Goal: Register for event/course

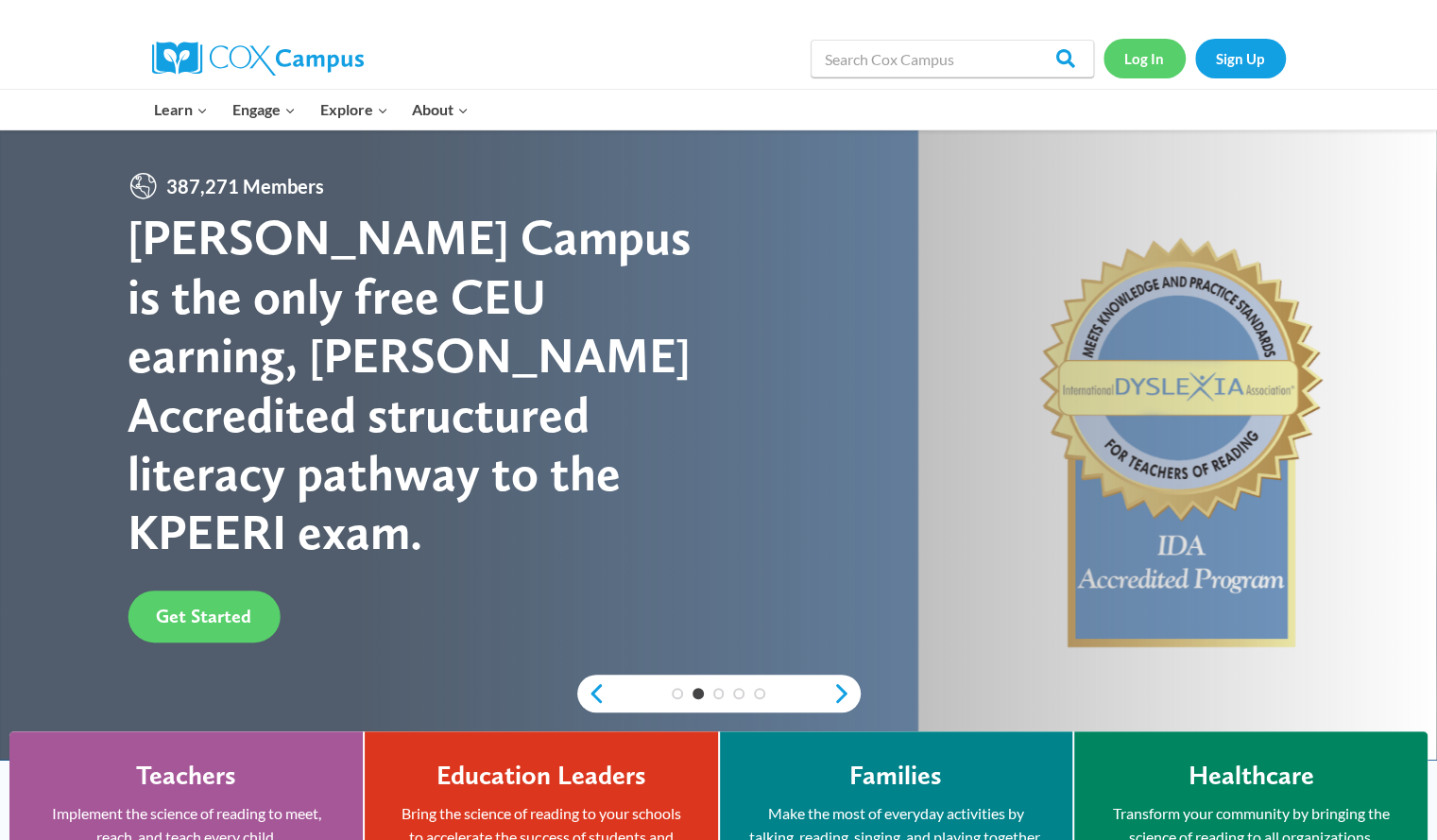
click at [1138, 61] on link "Log In" at bounding box center [1145, 57] width 82 height 39
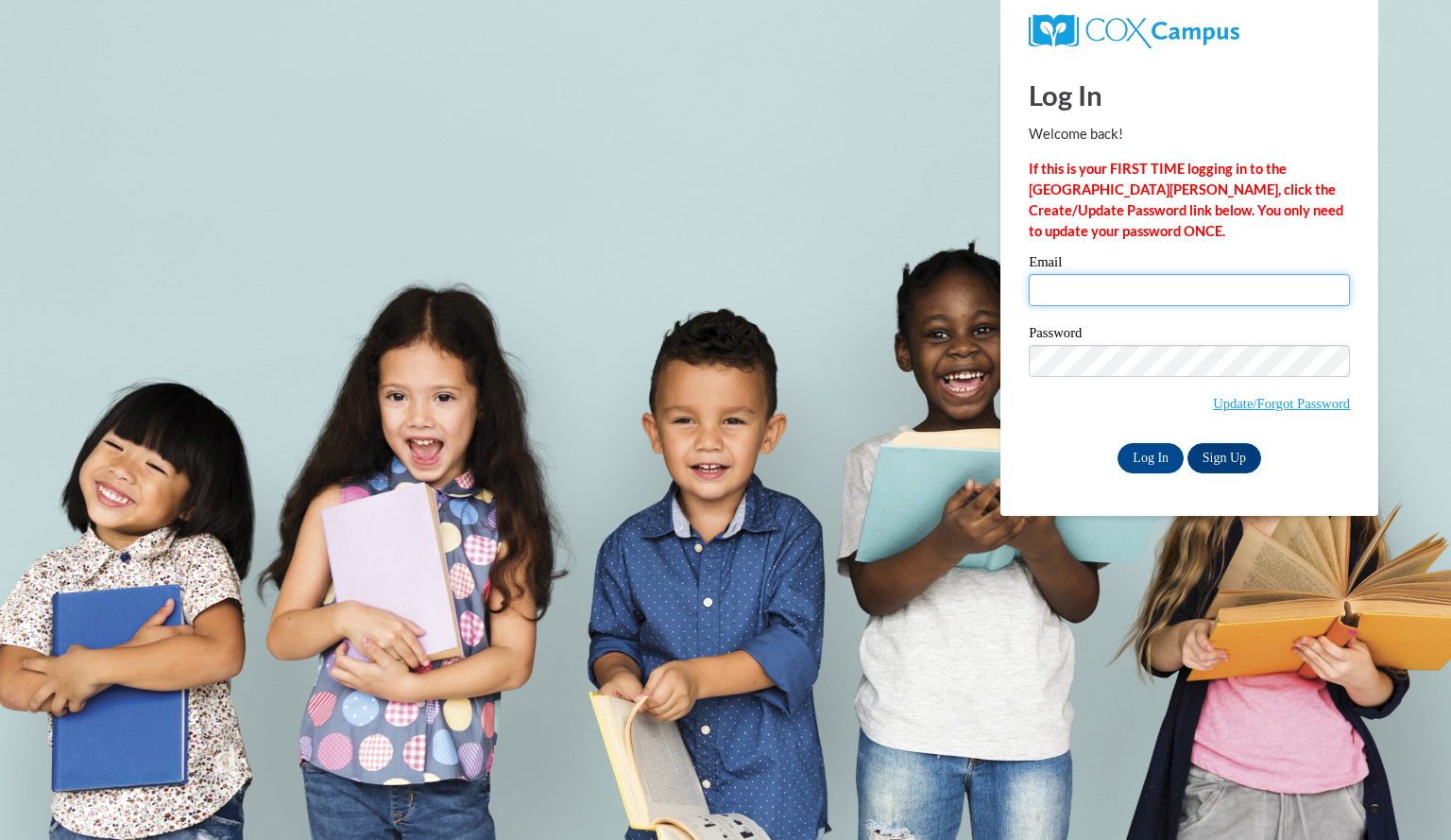
click at [1095, 295] on input "Email" at bounding box center [1189, 289] width 321 height 32
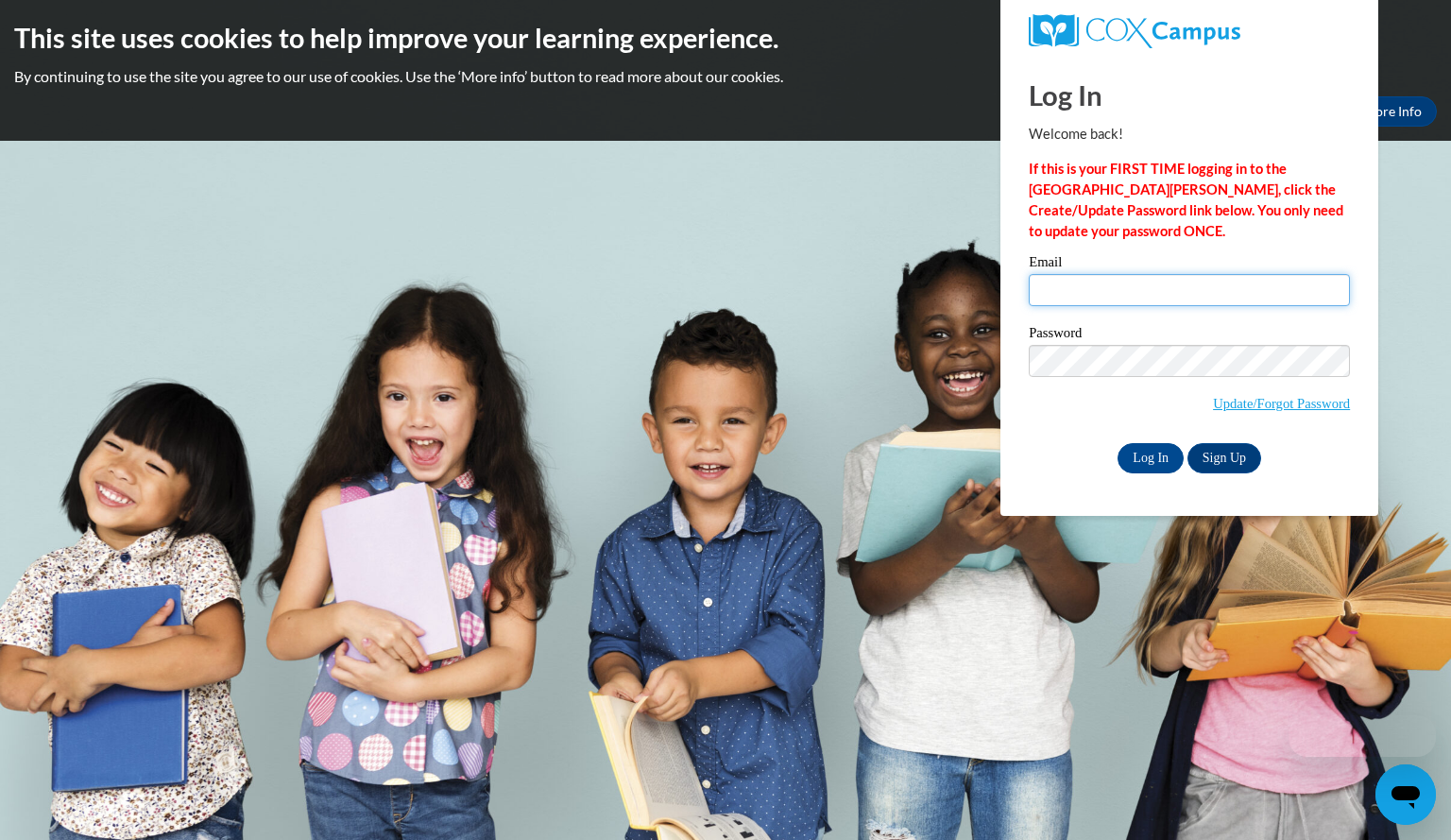
type input "schwarmolivia@aasd.k12.wi.us"
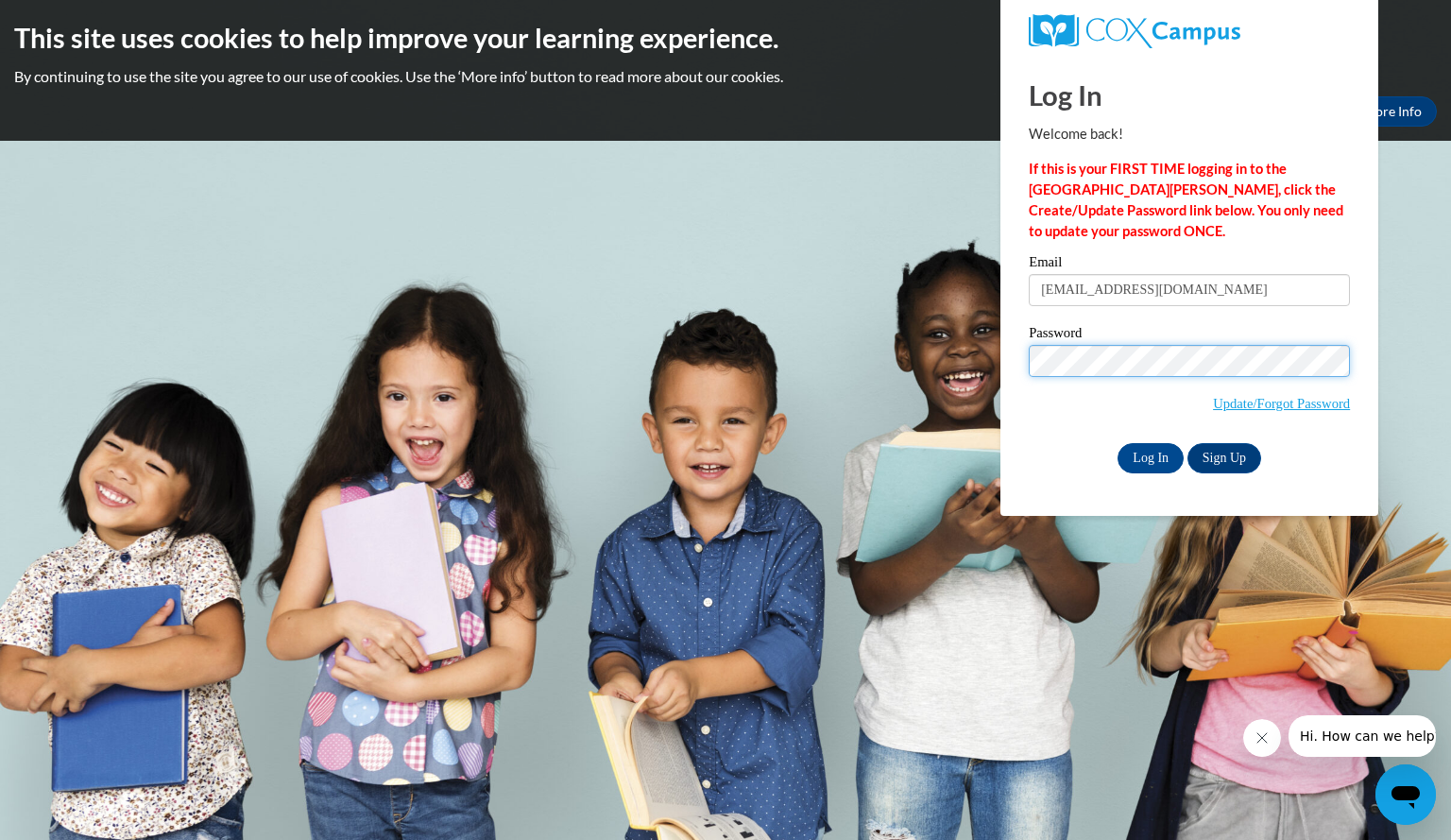
click at [1118, 443] on input "Log In" at bounding box center [1151, 458] width 66 height 31
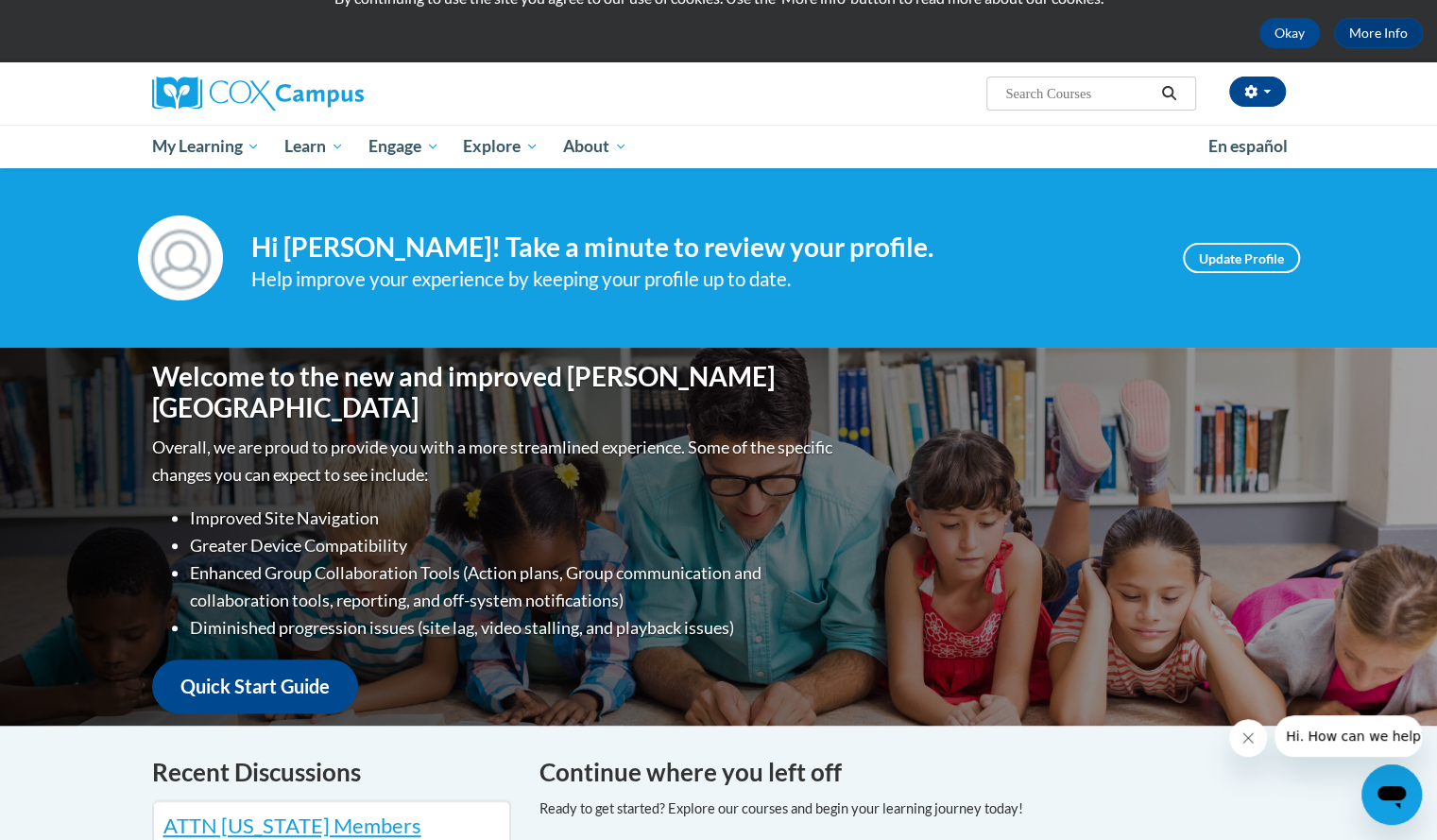
scroll to position [79, 0]
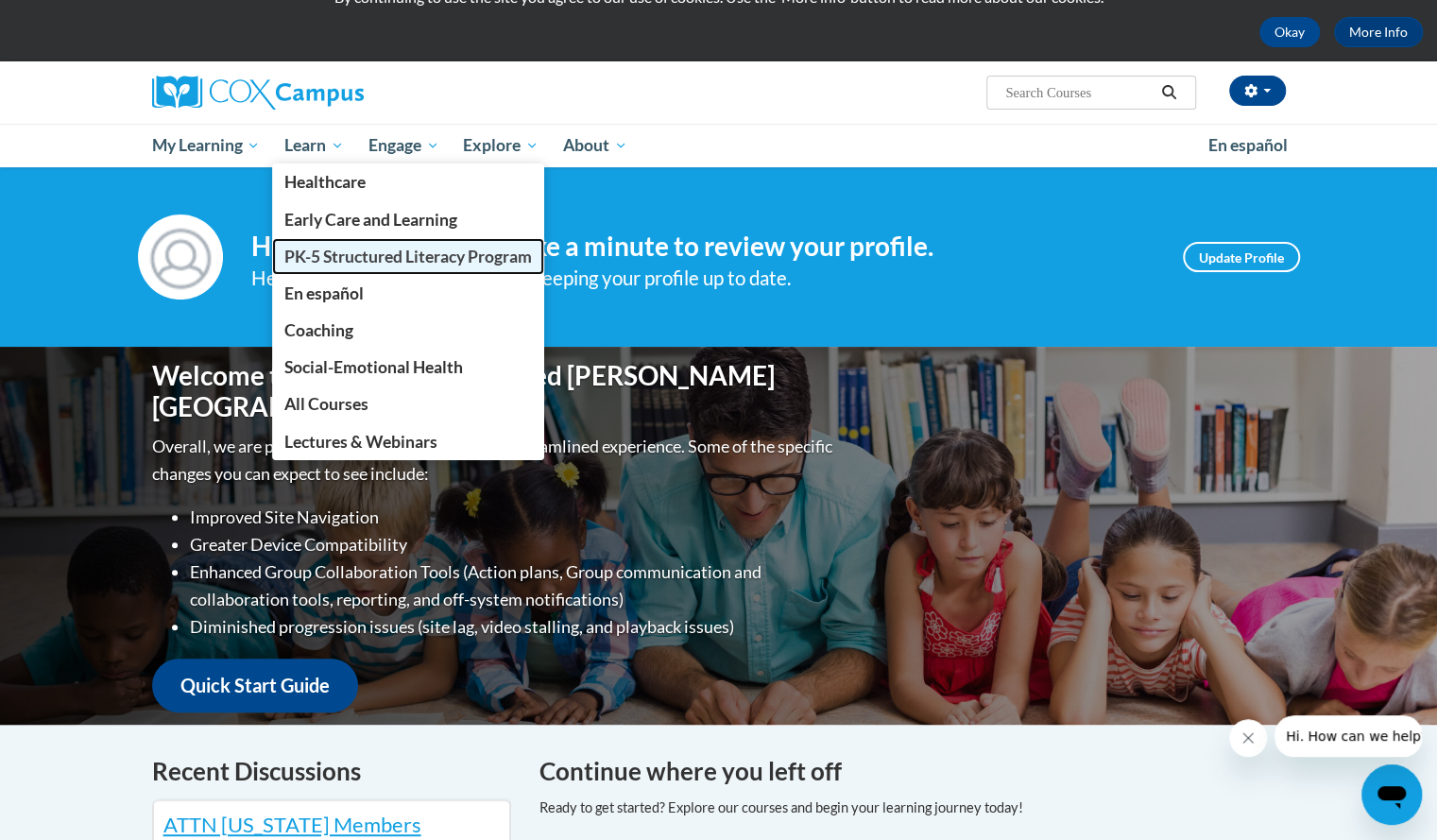
click at [334, 252] on span "PK-5 Structured Literacy Program" at bounding box center [408, 257] width 248 height 20
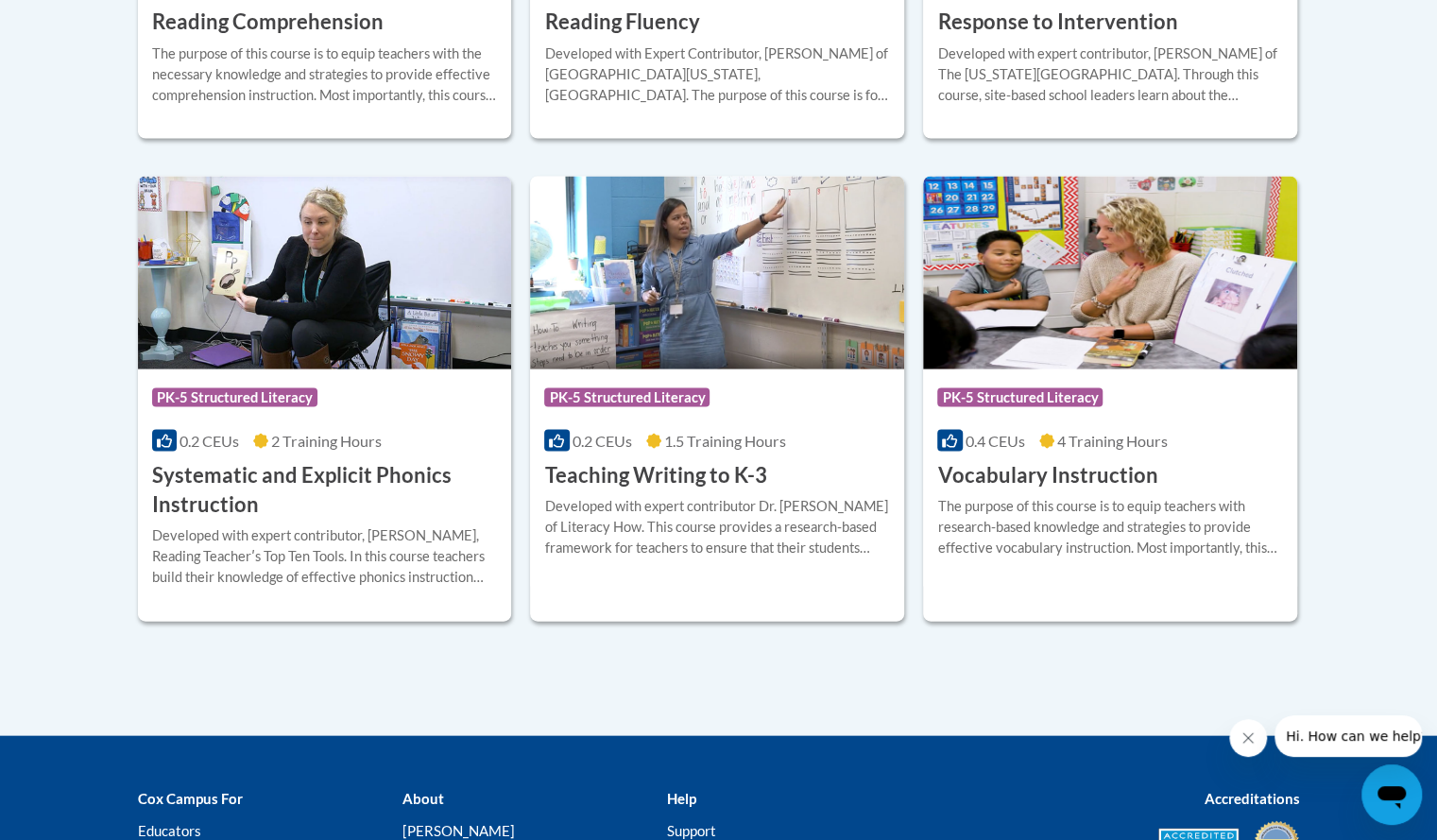
scroll to position [2115, 0]
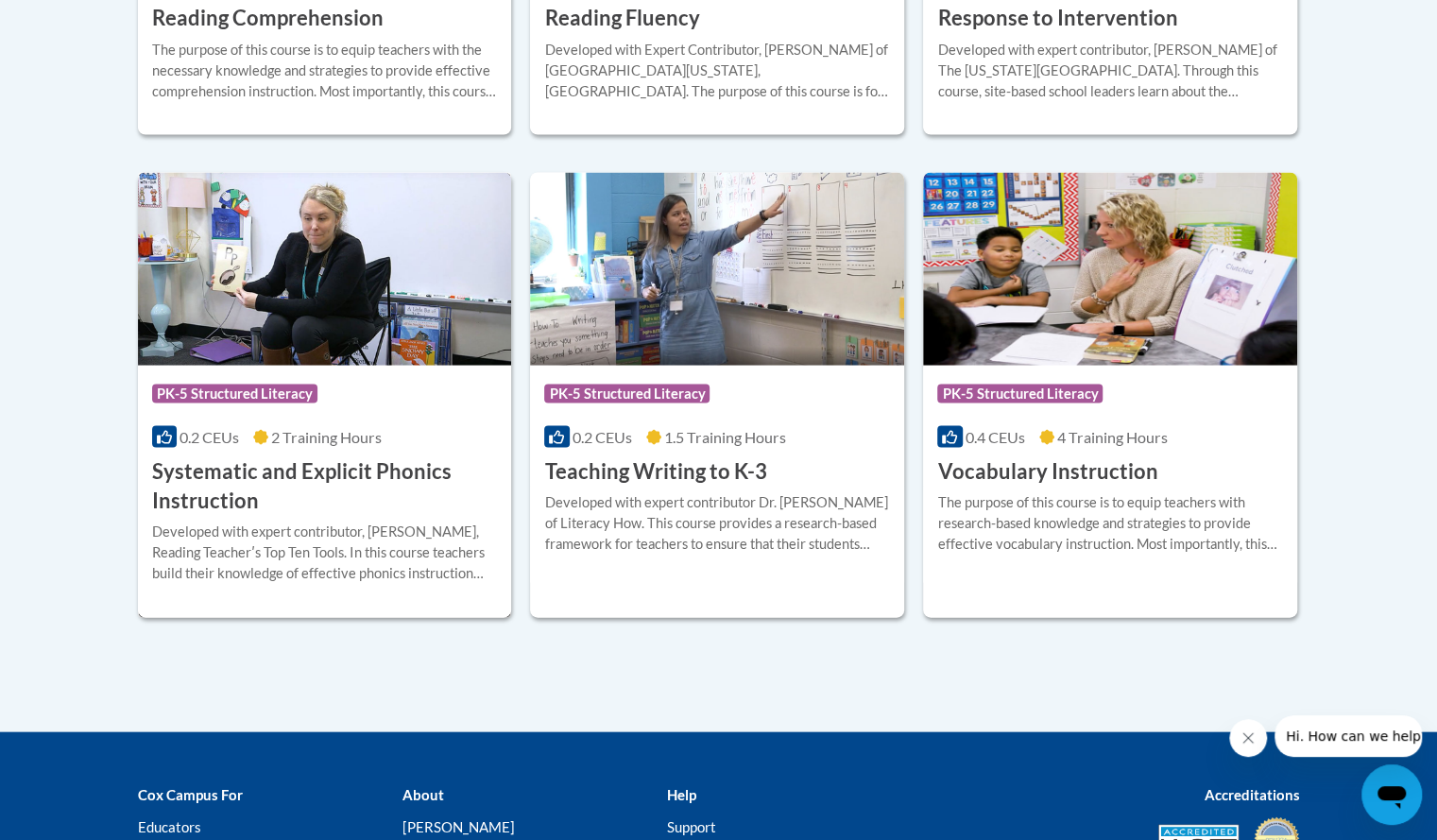
click at [341, 466] on h3 "Systematic and Explicit Phonics Instruction" at bounding box center [324, 484] width 346 height 58
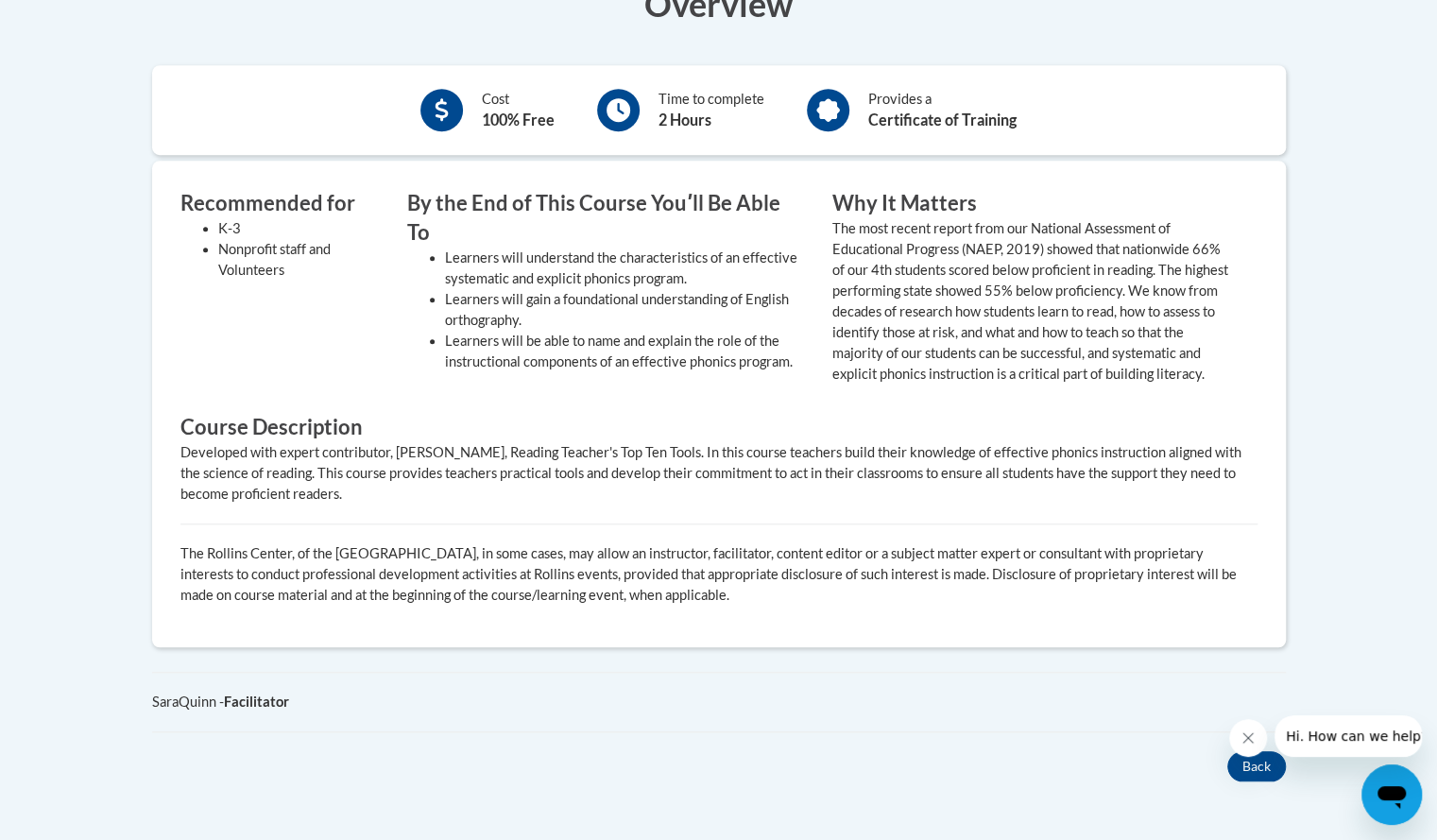
scroll to position [599, 0]
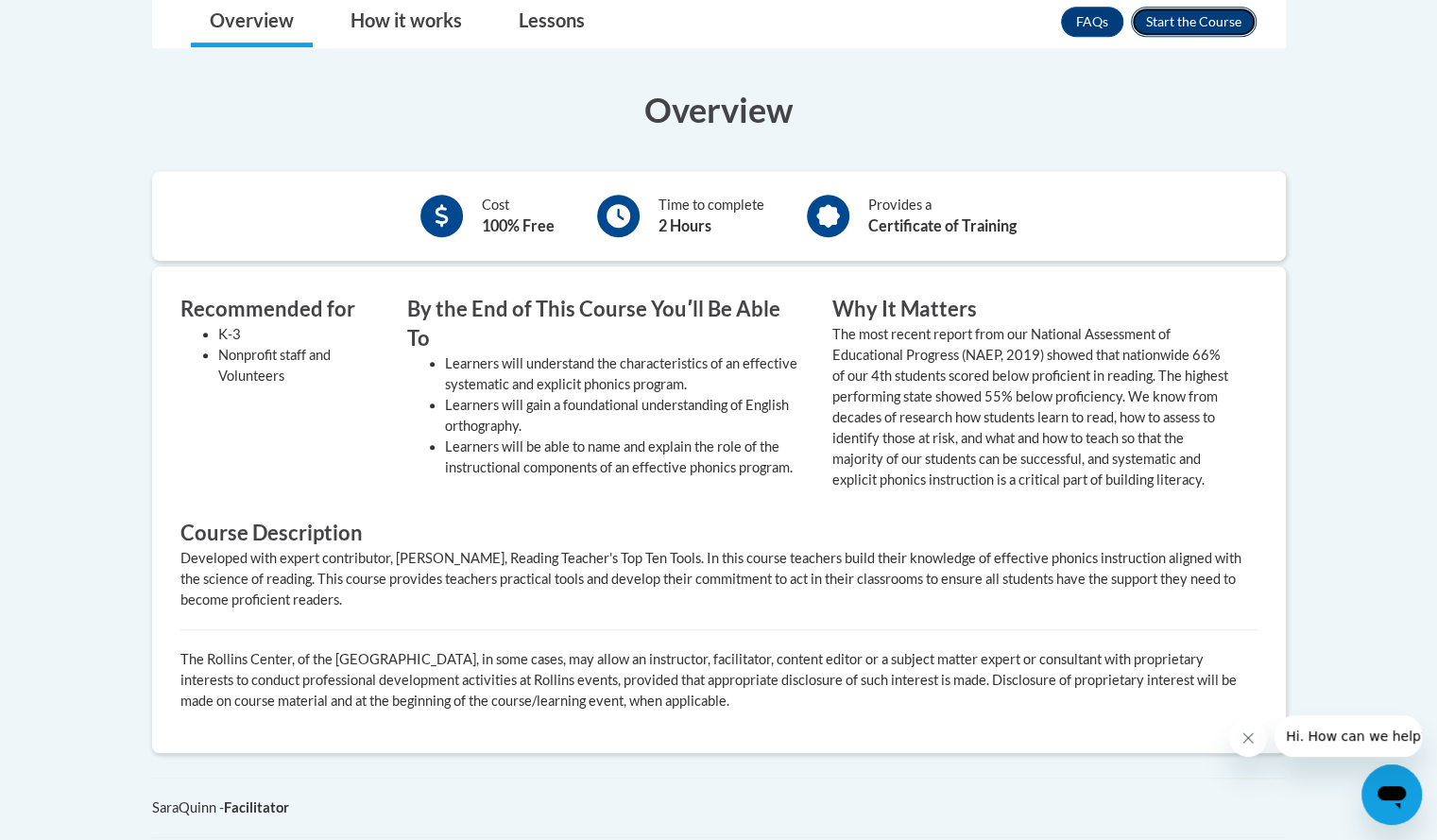
click at [1194, 12] on button "Enroll" at bounding box center [1193, 22] width 126 height 31
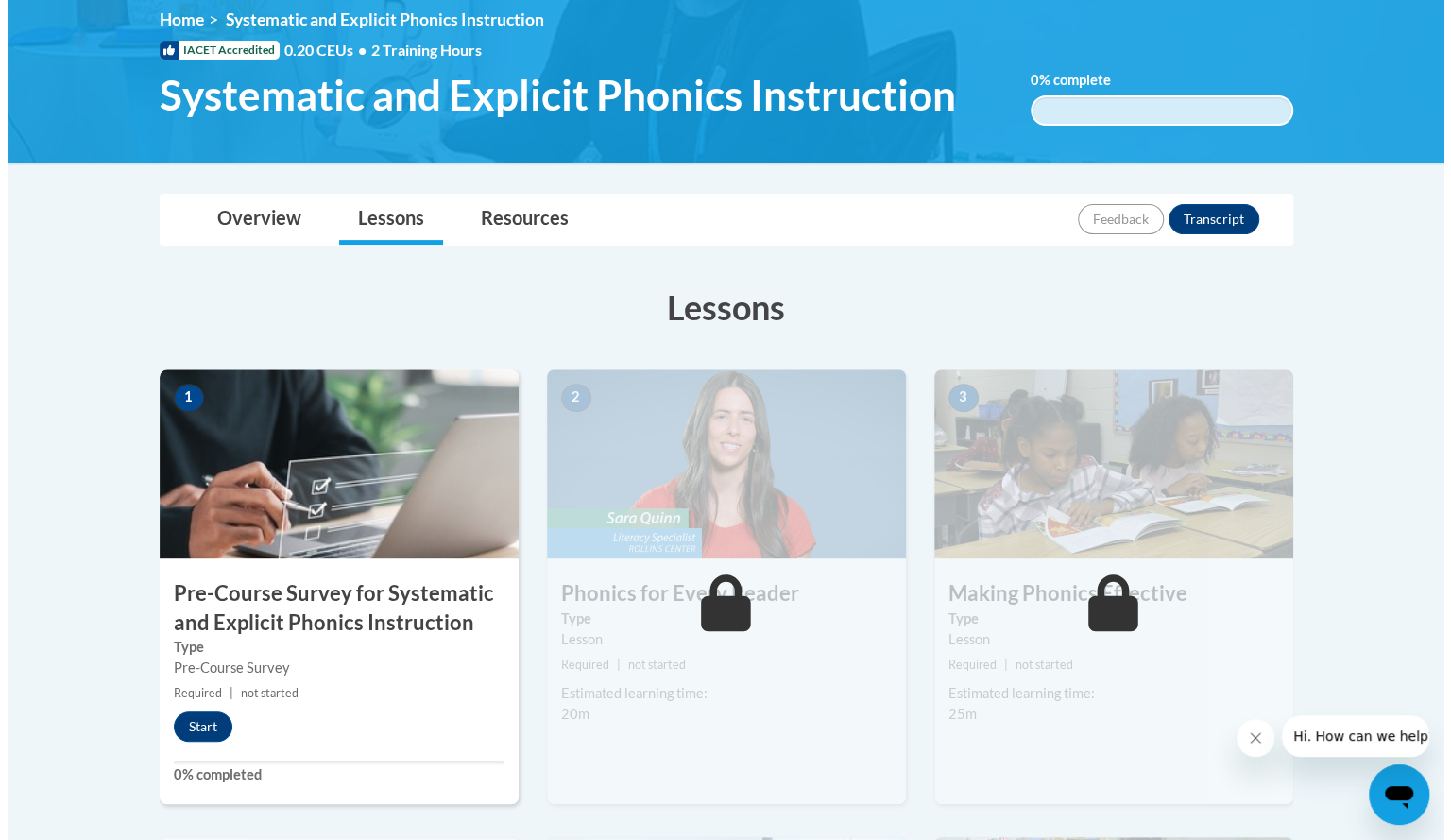
scroll to position [273, 0]
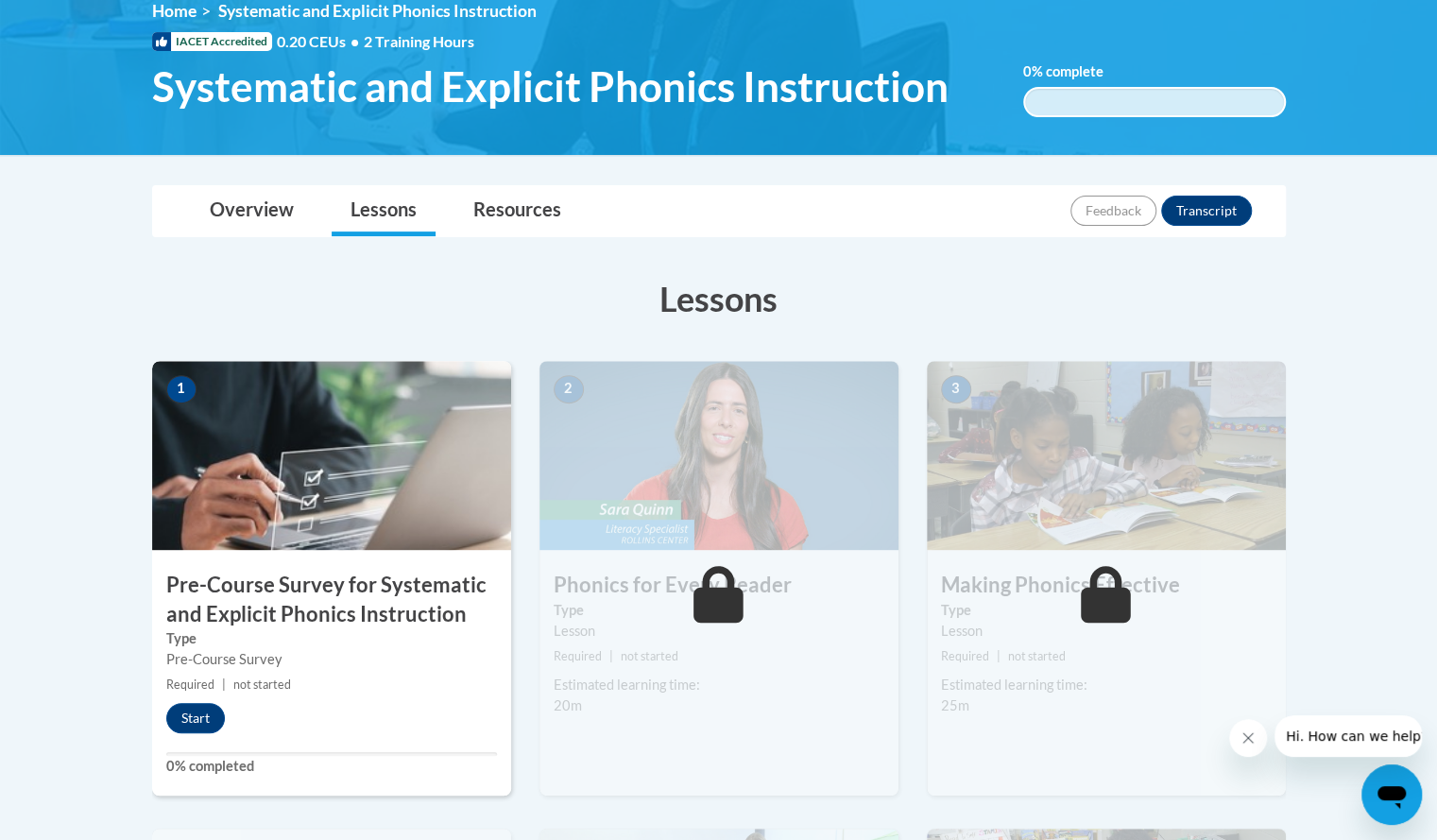
click at [348, 519] on img at bounding box center [331, 455] width 359 height 189
click at [192, 713] on button "Start" at bounding box center [195, 717] width 58 height 31
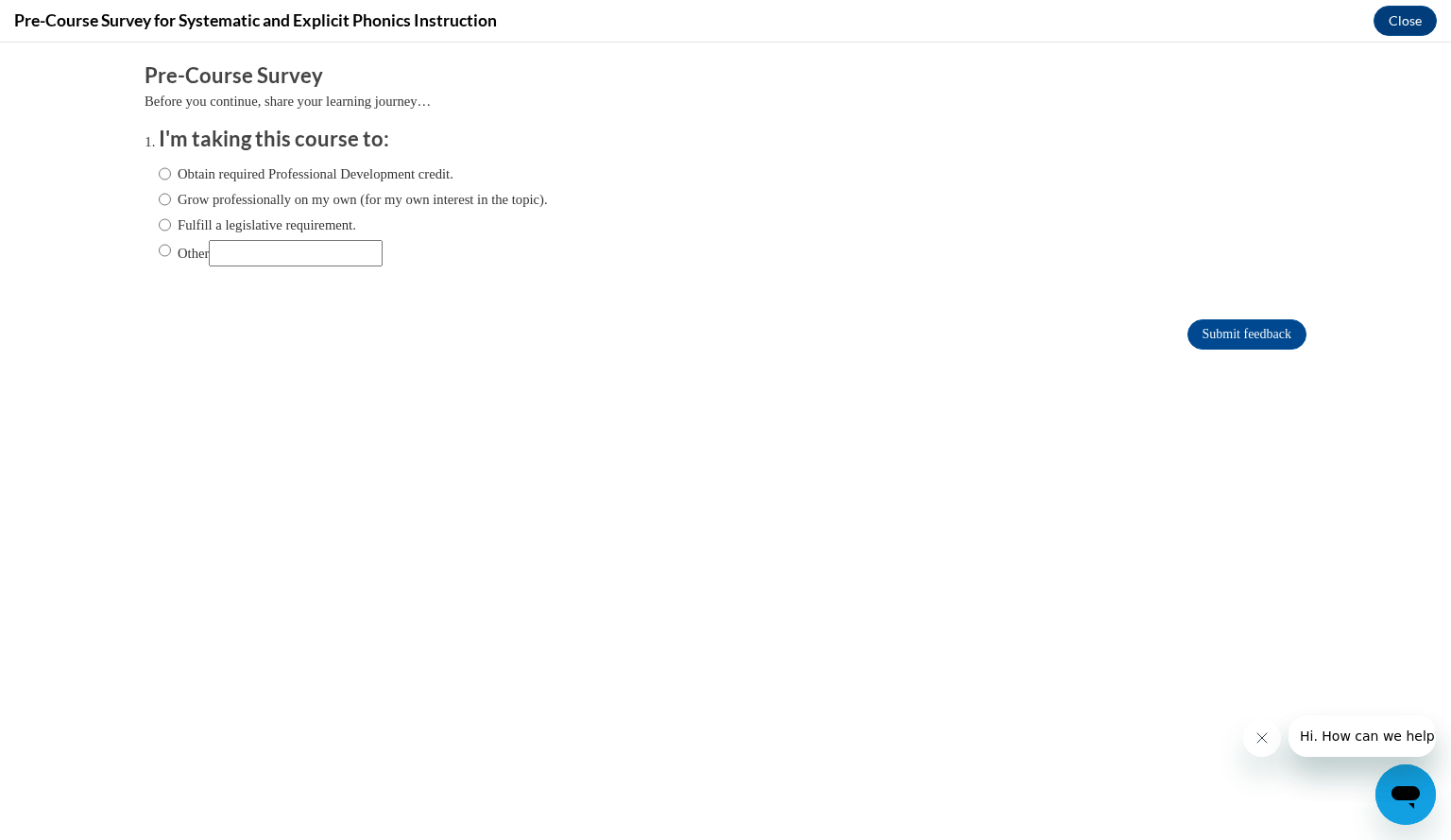
scroll to position [0, 0]
click at [187, 225] on label "Fulfill a legislative requirement." at bounding box center [257, 224] width 197 height 21
click at [171, 225] on input "Fulfill a legislative requirement." at bounding box center [165, 224] width 12 height 21
radio input "true"
click at [1274, 341] on input "Submit feedback" at bounding box center [1247, 334] width 119 height 31
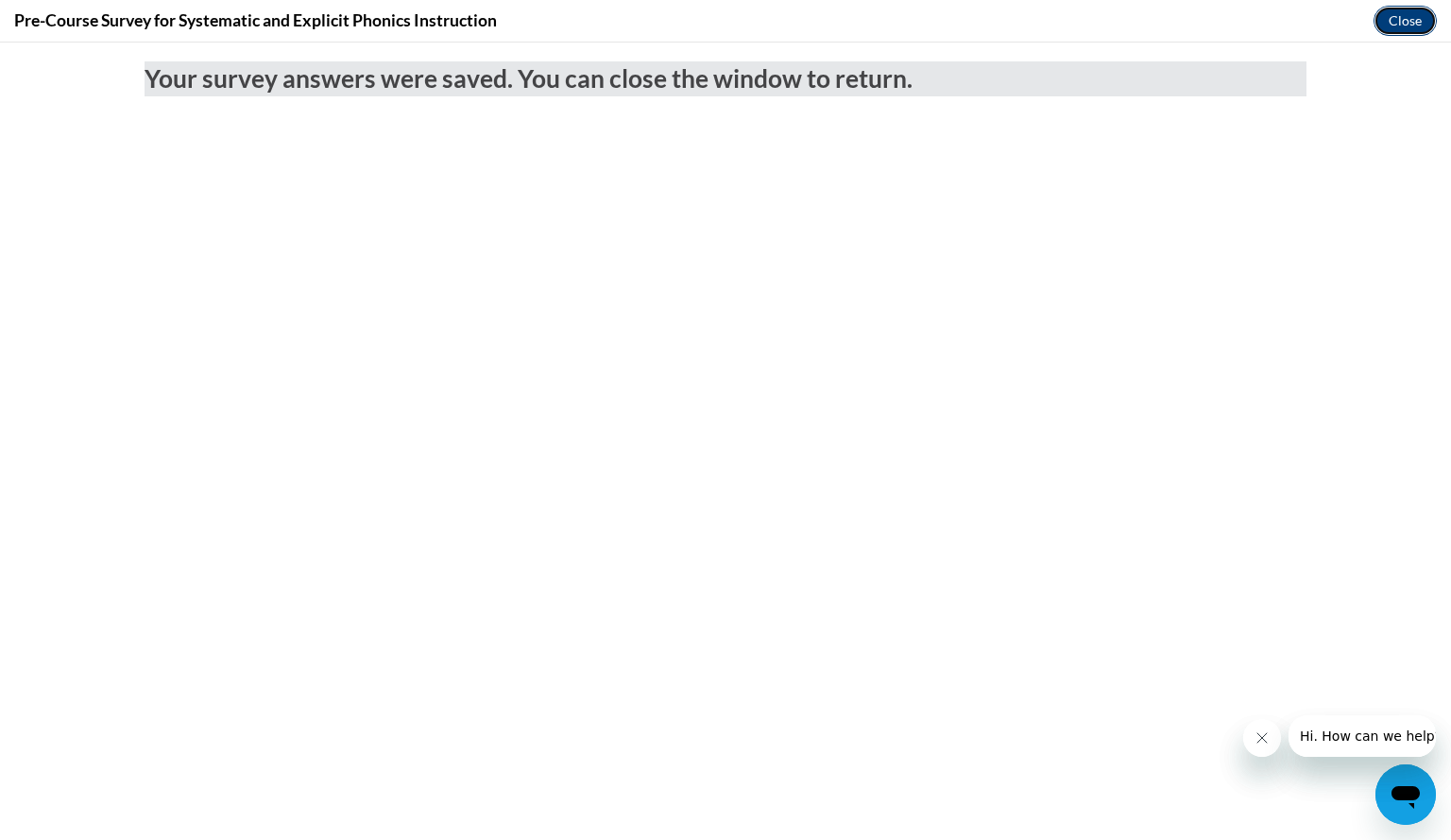
click at [1382, 20] on button "Close" at bounding box center [1405, 21] width 63 height 31
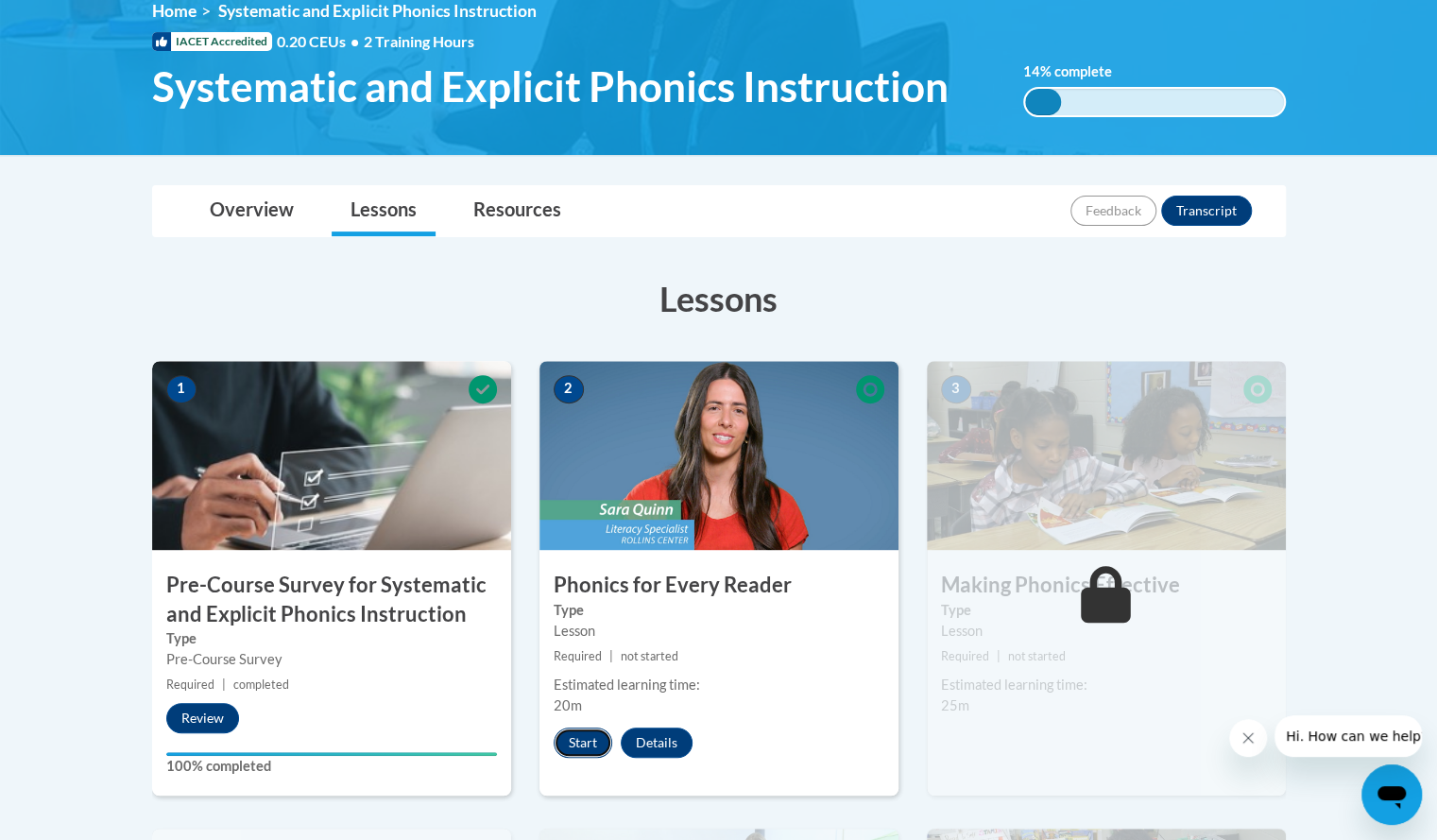
click at [573, 741] on button "Start" at bounding box center [583, 742] width 58 height 31
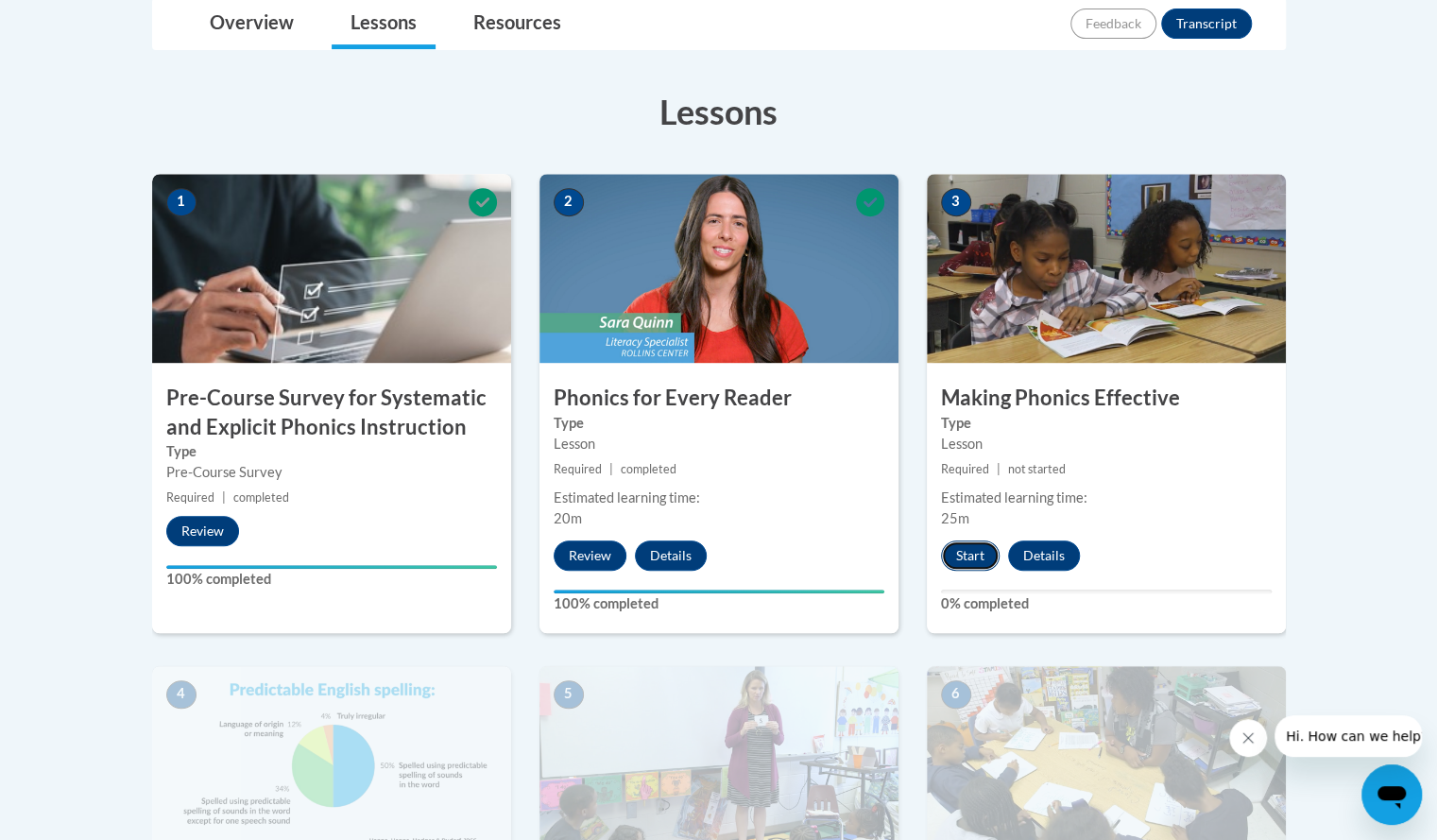
click at [962, 545] on button "Start" at bounding box center [970, 555] width 58 height 31
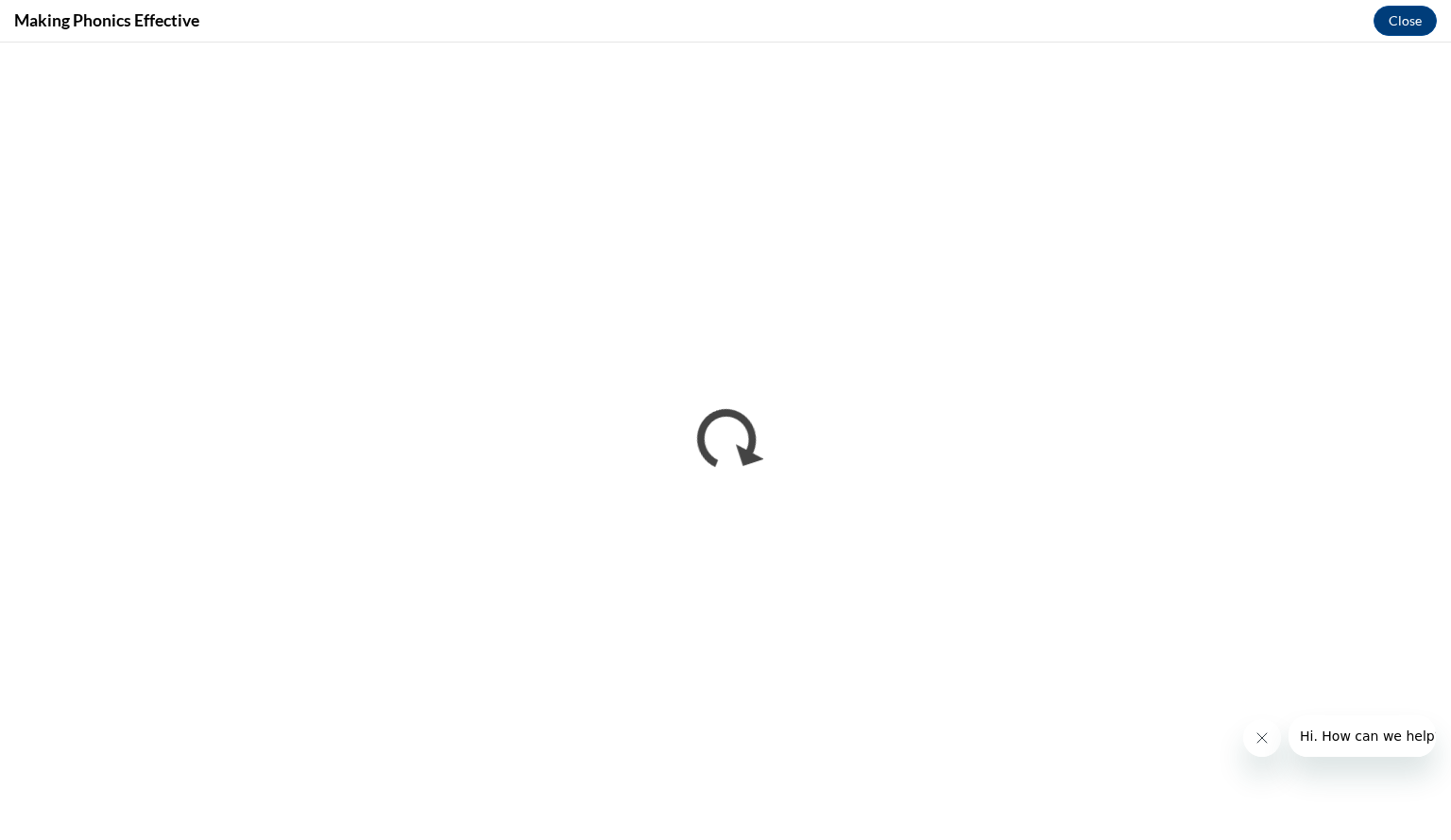
click at [1258, 740] on icon "Close message from company" at bounding box center [1262, 738] width 10 height 10
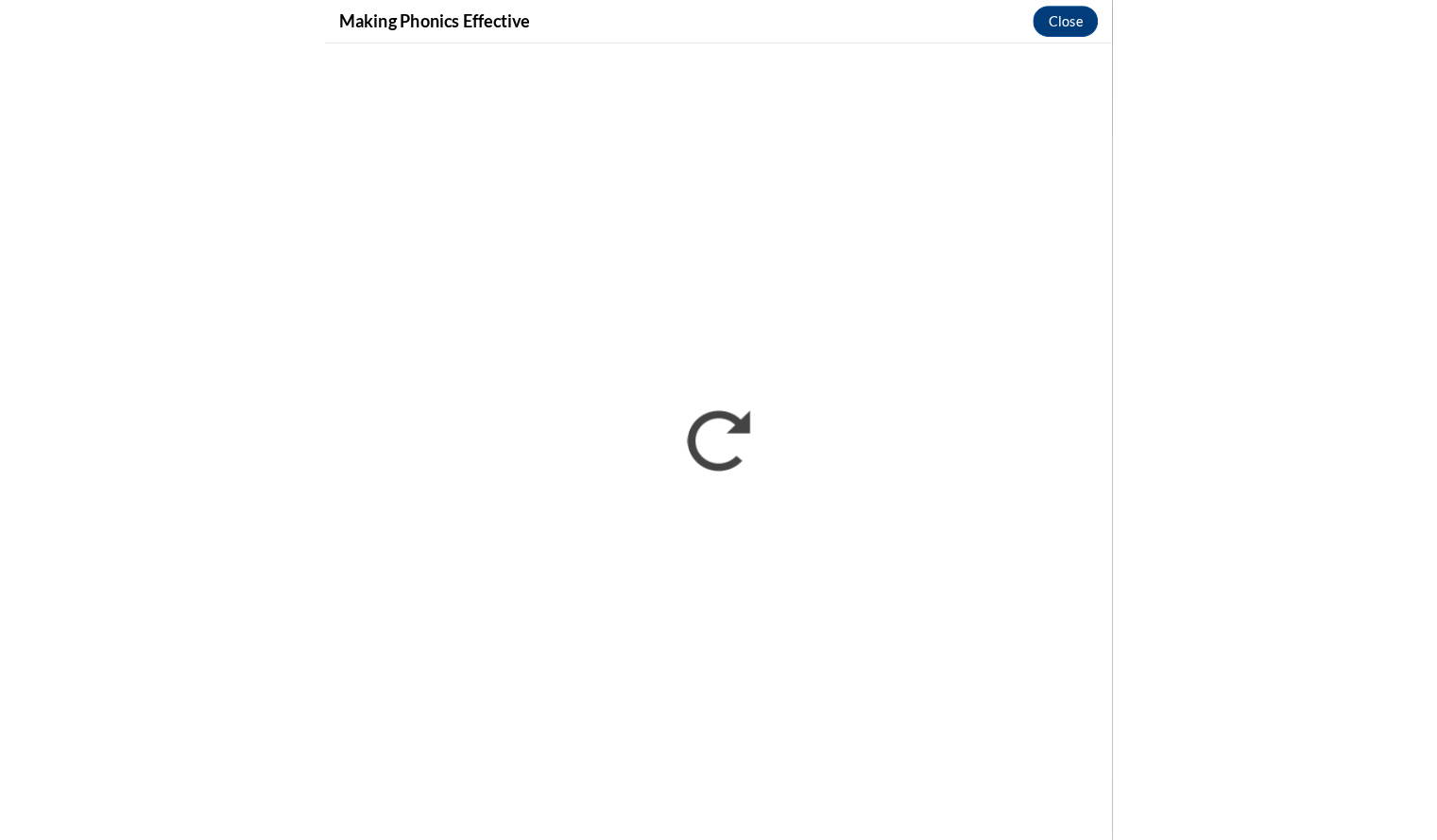
scroll to position [406, 0]
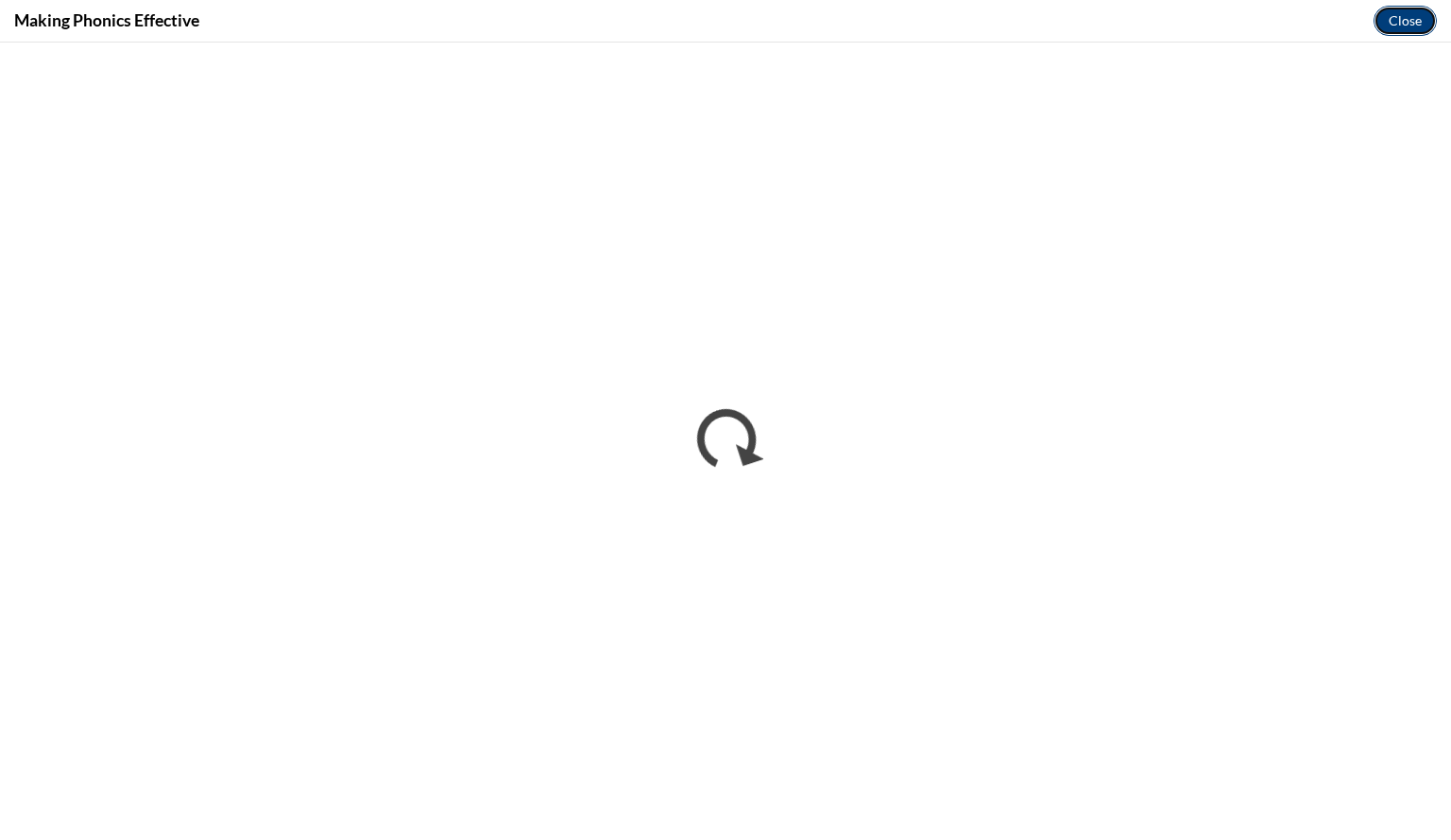
click at [1404, 22] on button "Close" at bounding box center [1405, 21] width 63 height 31
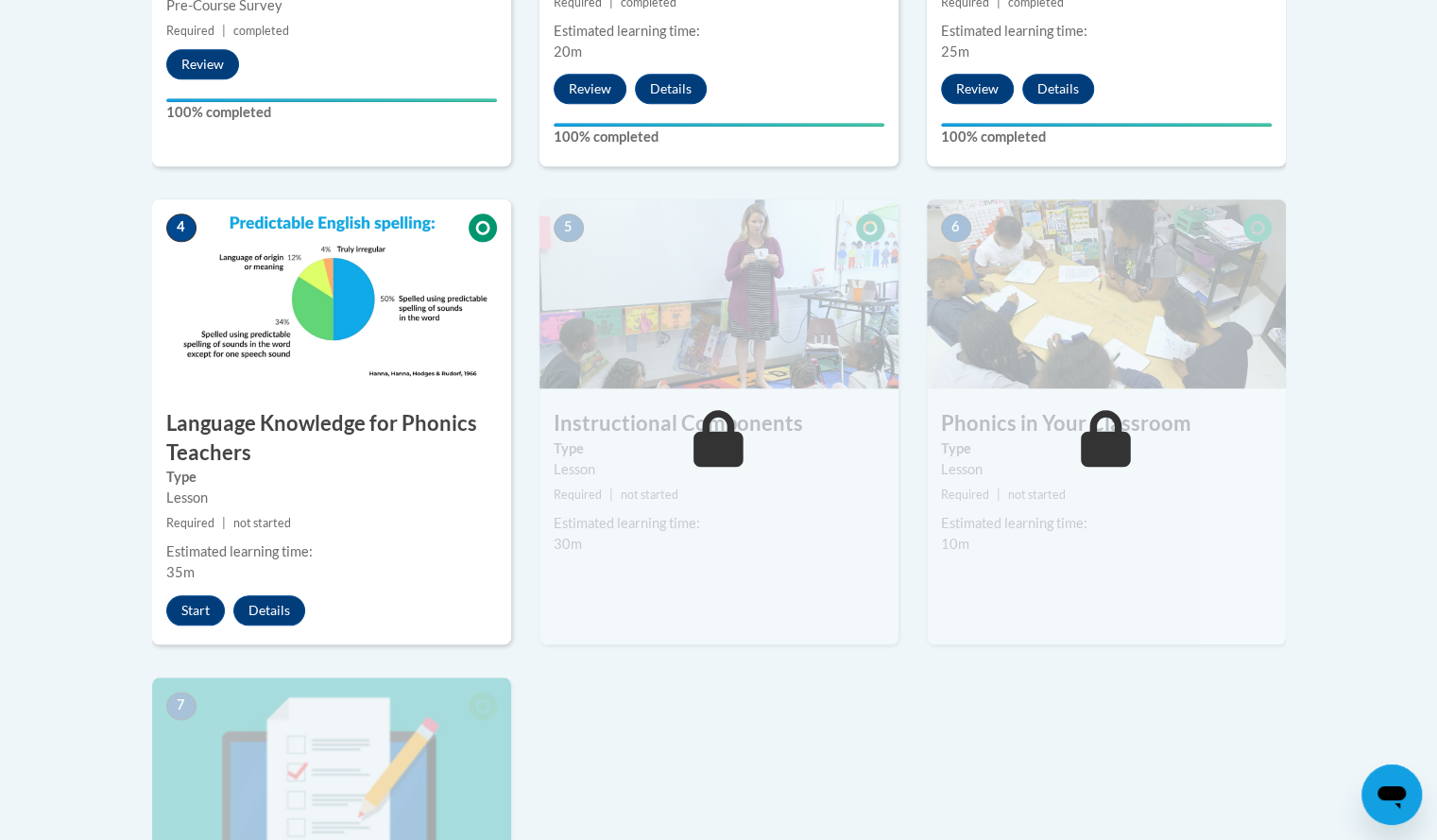
scroll to position [929, 0]
